Goal: Task Accomplishment & Management: Manage account settings

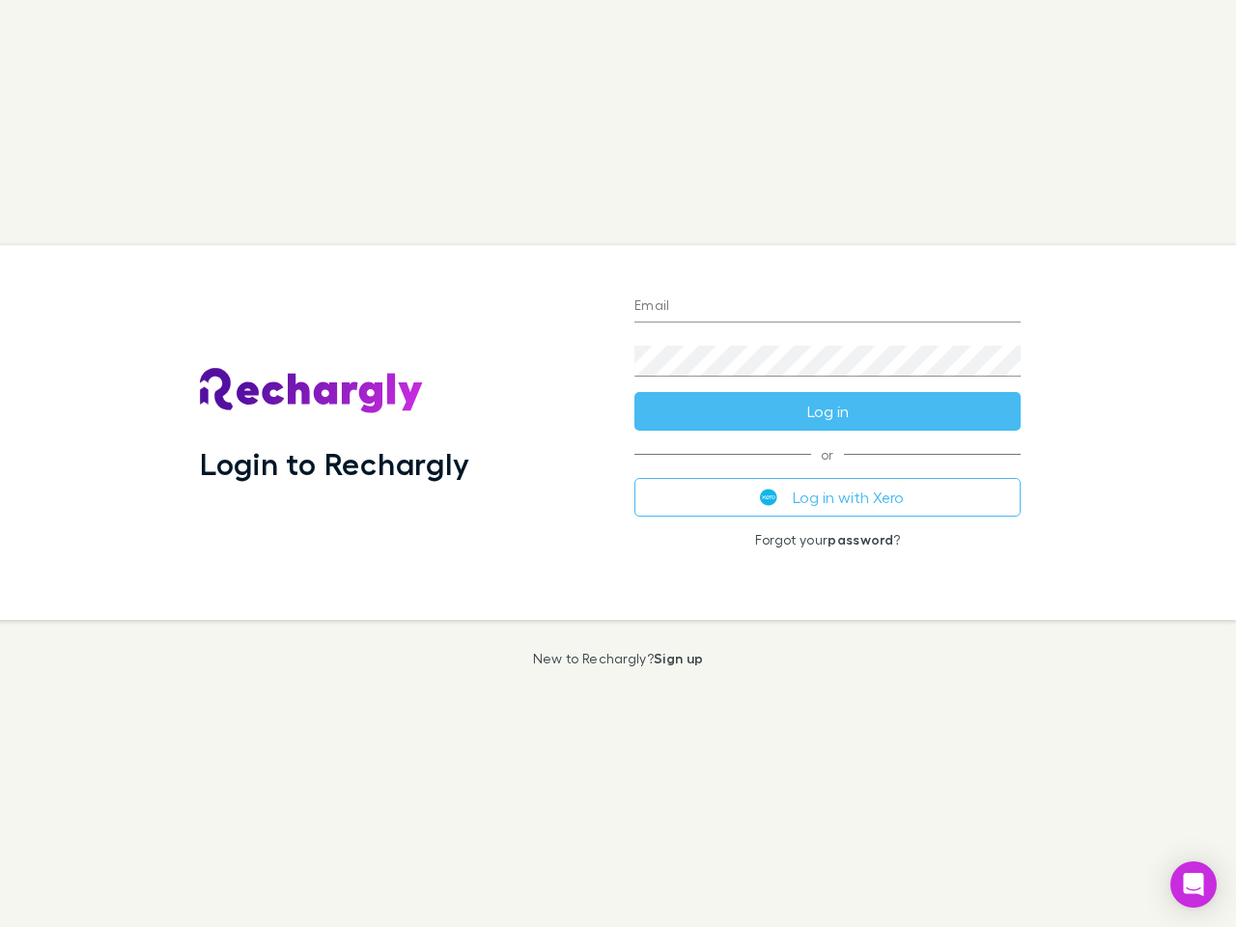
click at [618, 463] on div "Login to Rechargly" at bounding box center [401, 432] width 434 height 375
click at [827, 307] on input "Email" at bounding box center [827, 307] width 386 height 31
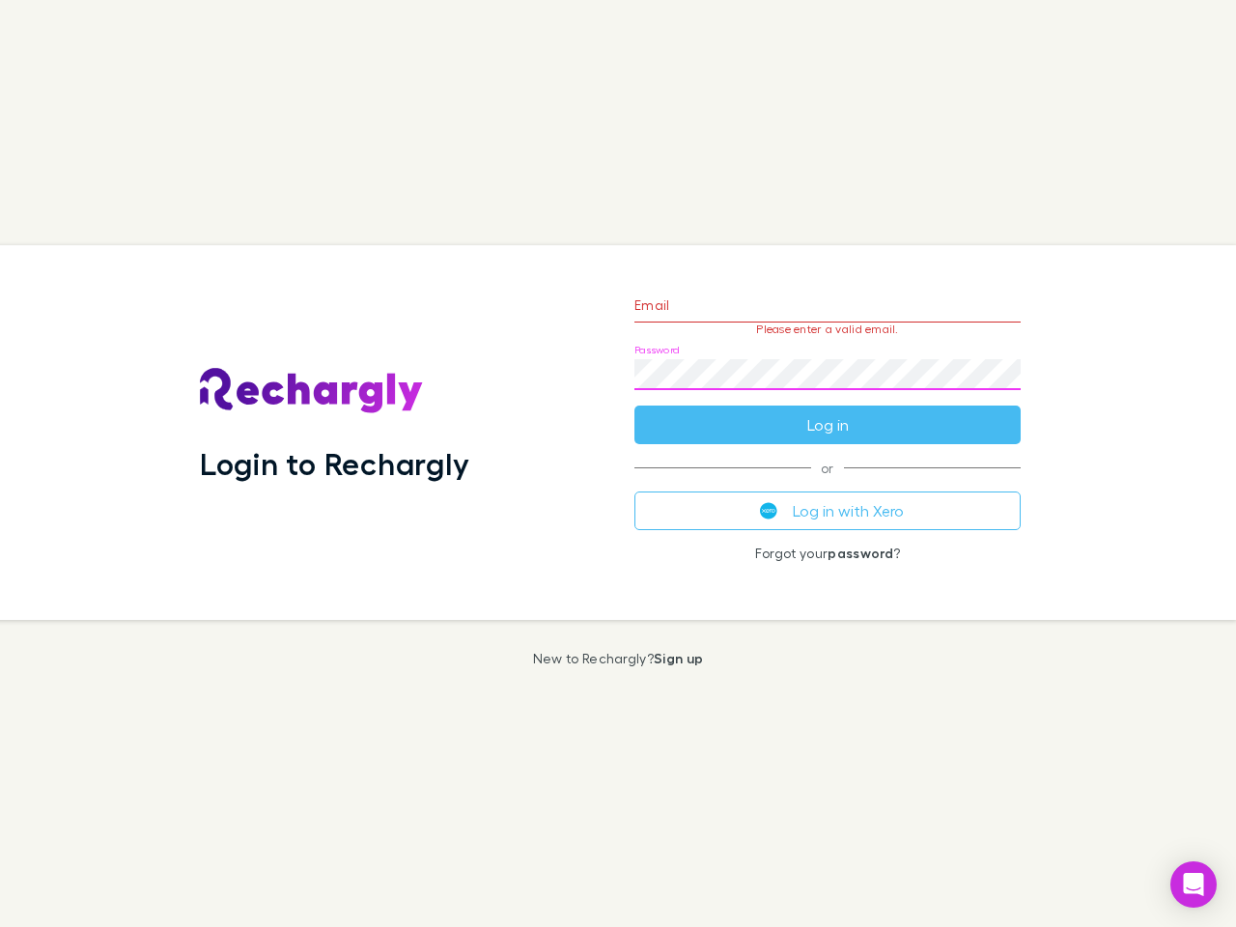
click at [827, 411] on form "Email Please enter a valid email. Password Log in" at bounding box center [827, 360] width 386 height 168
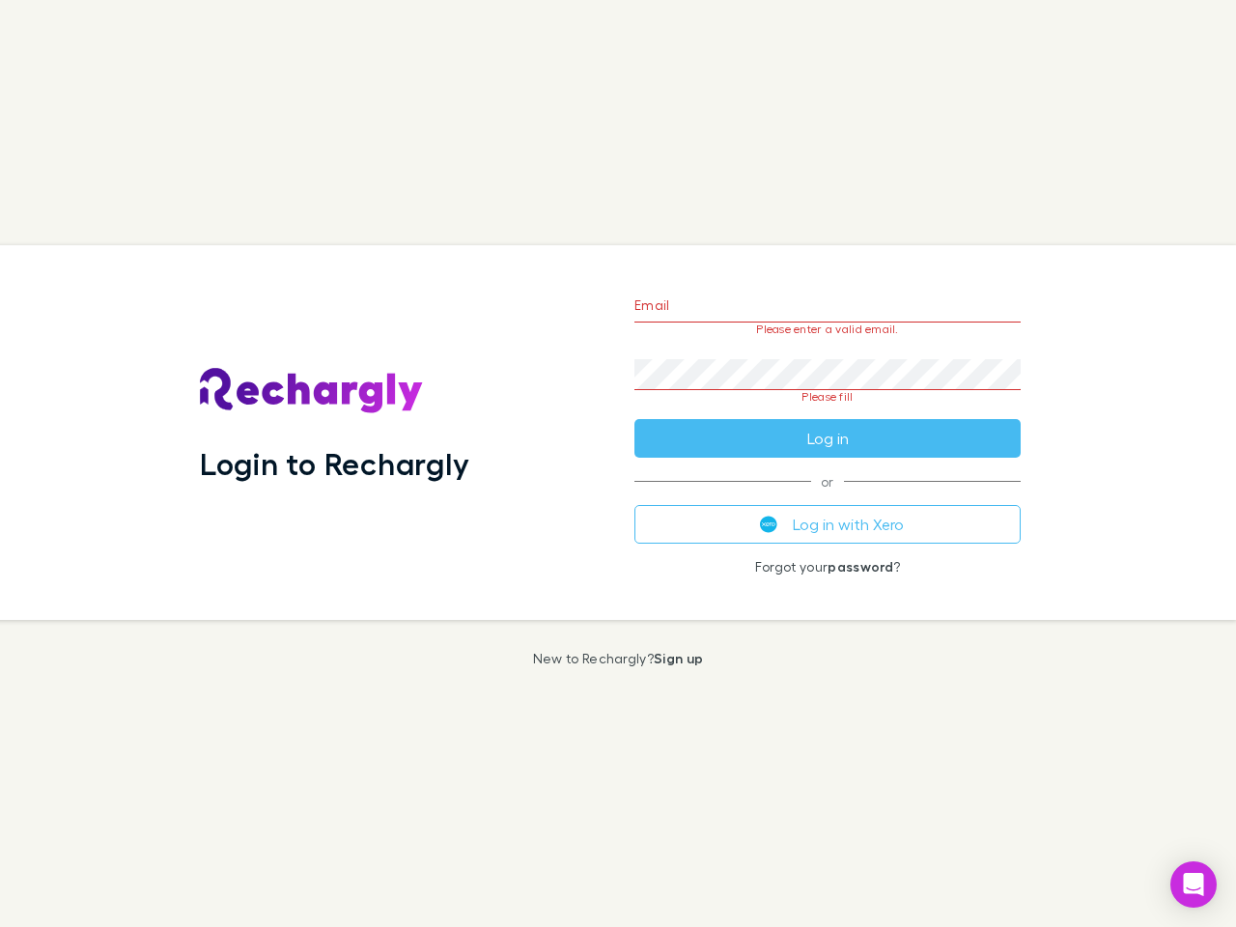
click at [827, 497] on div "Email Please enter a valid email. Password Please fill Log in or Log in with Xe…" at bounding box center [827, 432] width 417 height 375
click at [1193, 884] on icon "Open Intercom Messenger" at bounding box center [1194, 884] width 20 height 23
